Goal: Transaction & Acquisition: Obtain resource

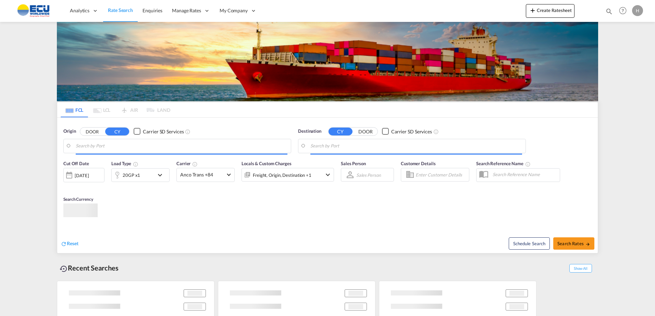
type input "[GEOGRAPHIC_DATA], [GEOGRAPHIC_DATA]"
type input "Ennore, INENR"
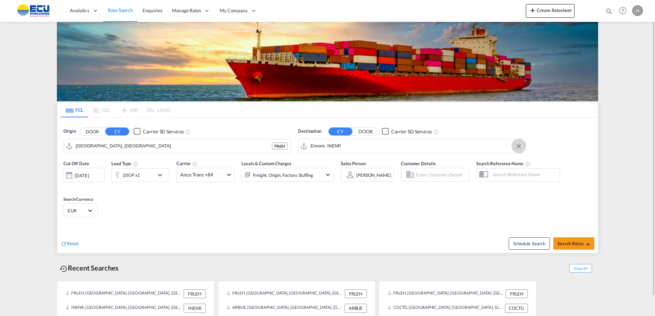
click at [518, 145] on button "Clear Input" at bounding box center [518, 146] width 10 height 10
click at [490, 146] on input "Search by Port" at bounding box center [416, 146] width 212 height 10
click at [332, 167] on div "Kaohsiu ng [GEOGRAPHIC_DATA], [GEOGRAPHIC_DATA] [GEOGRAPHIC_DATA]" at bounding box center [363, 165] width 130 height 21
type input "[GEOGRAPHIC_DATA], TWKHH"
click at [155, 175] on div "20GP x1" at bounding box center [140, 175] width 58 height 14
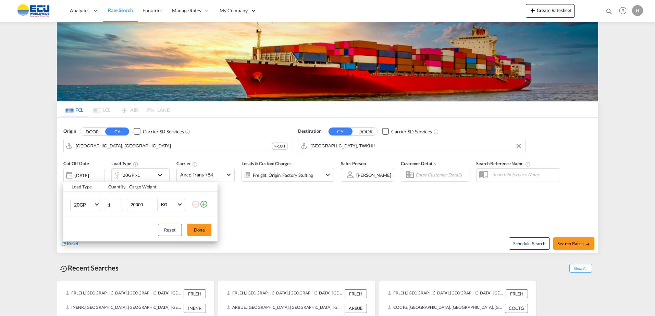
click at [204, 202] on md-icon "icon-plus-circle-outline" at bounding box center [204, 204] width 8 height 8
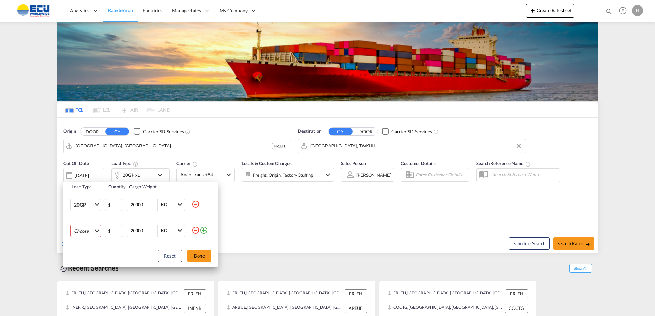
click at [92, 232] on md-select "Choose 20GP 40GP 40HC 45HC 20RE 40RE 40HR 20OT 40OT 20FR 40FR 40NR 20NR 45S 20T…" at bounding box center [85, 231] width 31 height 12
click at [77, 265] on div "40HC" at bounding box center [80, 264] width 12 height 6
click at [199, 258] on button "Done" at bounding box center [199, 256] width 24 height 12
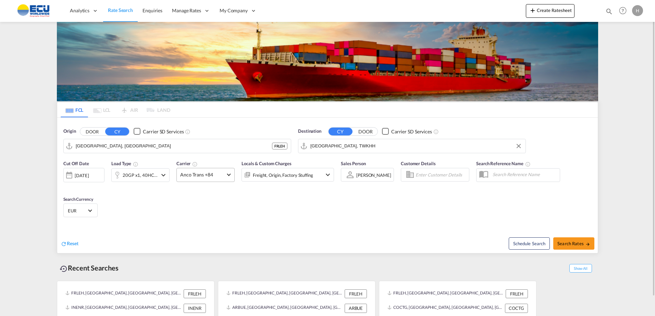
click at [228, 175] on md-select-value "Anco Trans +84" at bounding box center [206, 174] width 58 height 13
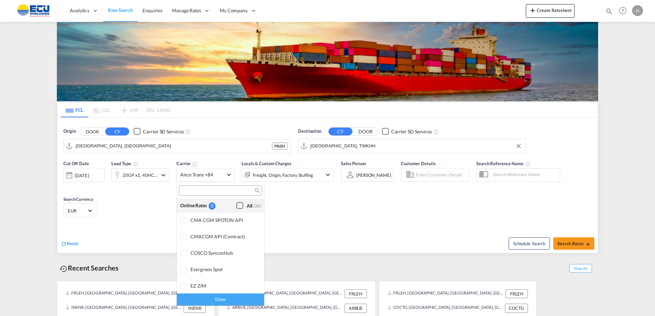
click at [236, 202] on div "Checkbox No Ink" at bounding box center [239, 205] width 7 height 7
click at [567, 242] on md-backdrop at bounding box center [327, 158] width 655 height 316
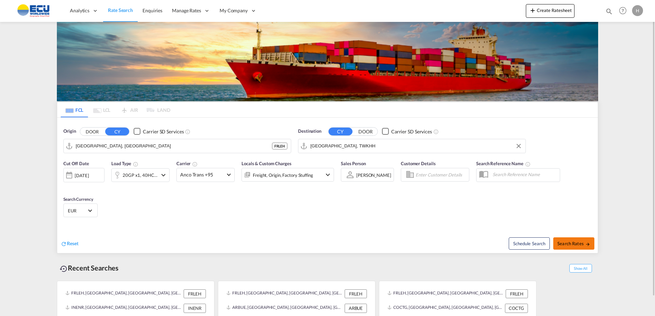
click at [562, 238] on button "Search Rates" at bounding box center [573, 244] width 41 height 12
type input "FRLEH to TWKHH / [DATE]"
